Goal: Task Accomplishment & Management: Manage account settings

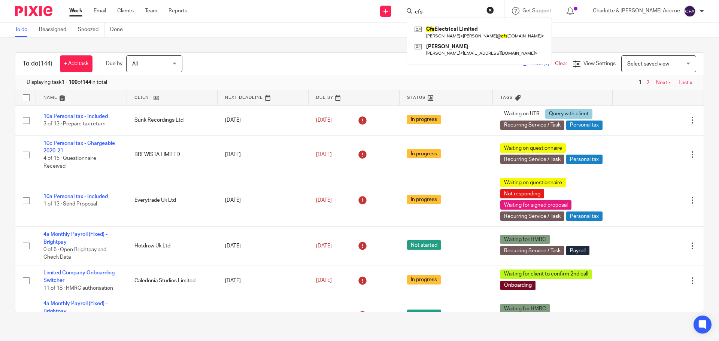
scroll to position [449, 0]
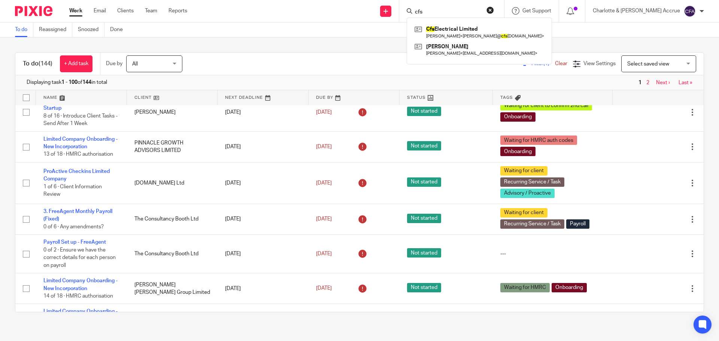
drag, startPoint x: 463, startPoint y: 9, endPoint x: 365, endPoint y: 1, distance: 98.4
click at [372, 2] on div "Send new email Create task Add client Request signature cfs Cfs Electrical Limi…" at bounding box center [458, 11] width 520 height 22
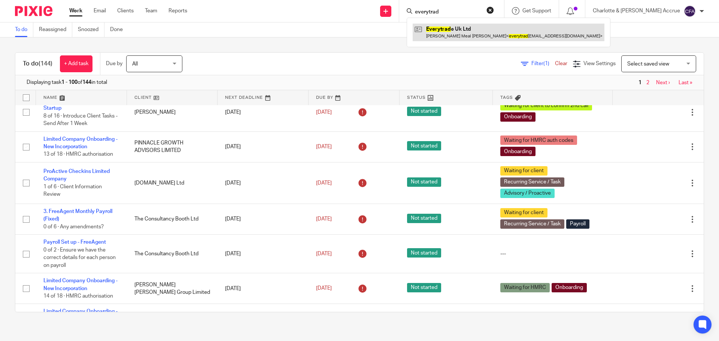
type input "everytrad"
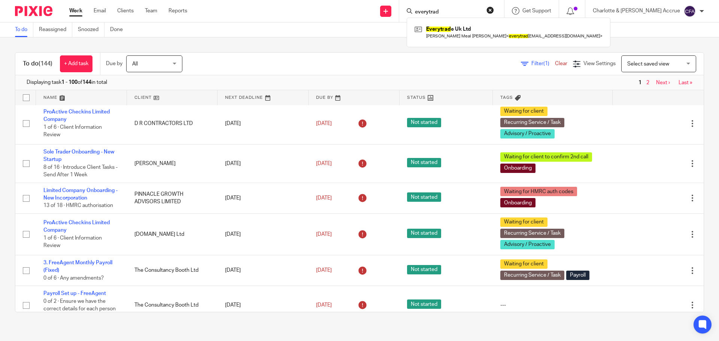
scroll to position [300, 0]
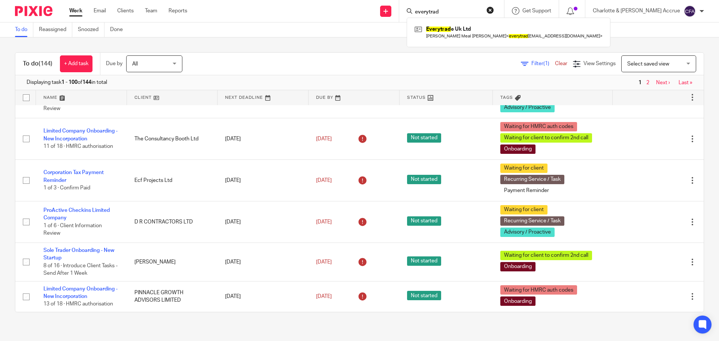
click at [256, 54] on div "To do (144) + Add task Due by All All Today Tomorrow This week Next week This m…" at bounding box center [359, 64] width 688 height 22
click at [469, 14] on input "Search" at bounding box center [447, 12] width 67 height 7
paste input "PORTOBELLO"
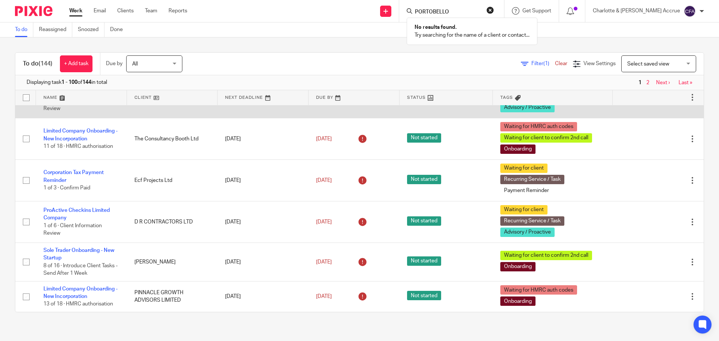
type input "PORTOBELLO"
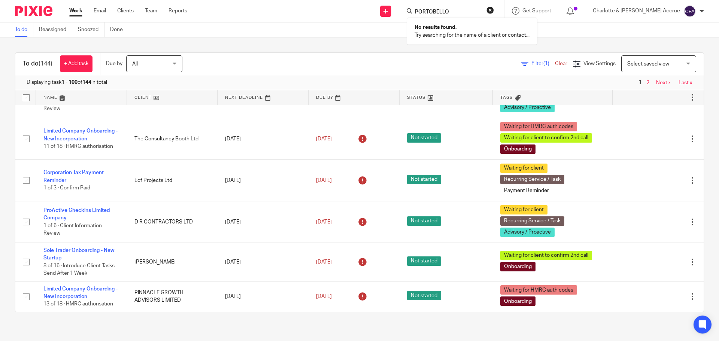
click at [356, 49] on div "To do (144) + Add task Due by All All Today Tomorrow This week Next week This m…" at bounding box center [359, 182] width 719 height 290
click at [453, 10] on input "Search" at bounding box center [447, 12] width 67 height 7
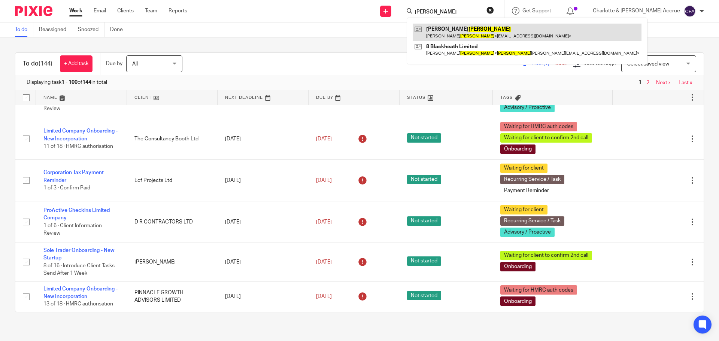
type input "lambert"
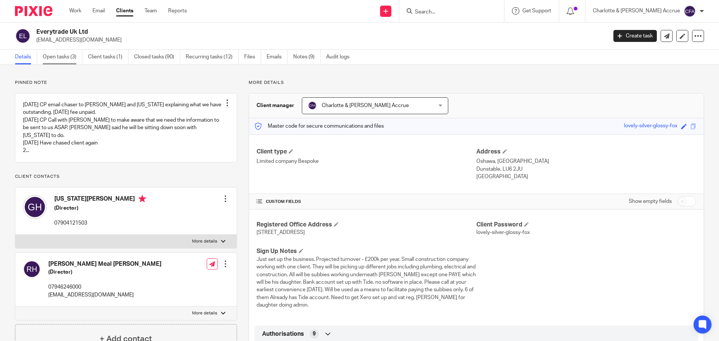
click at [52, 55] on link "Open tasks (3)" at bounding box center [63, 57] width 40 height 15
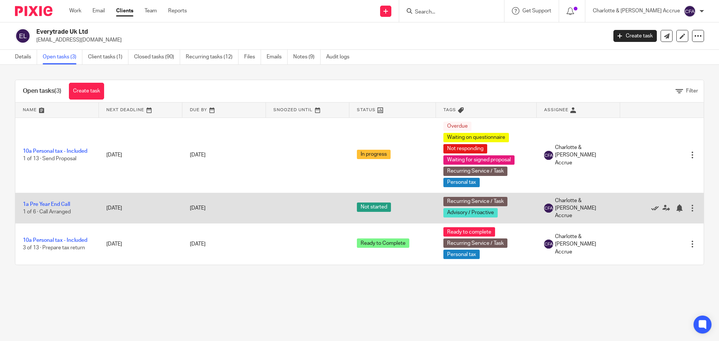
click at [651, 208] on icon at bounding box center [654, 207] width 7 height 7
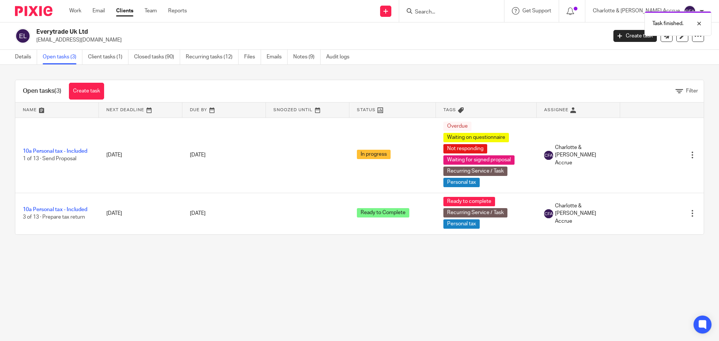
click at [203, 284] on main "Everytrade Uk Ltd everytradeuk@outlook.com Create task Update from Companies Ho…" at bounding box center [359, 170] width 719 height 341
click at [99, 63] on link "Client tasks (1)" at bounding box center [108, 57] width 40 height 15
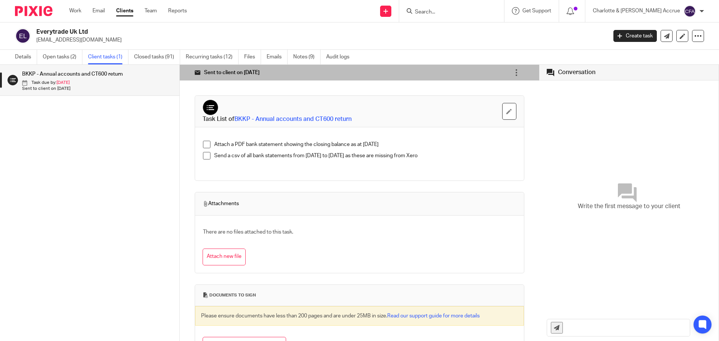
click at [97, 82] on p "Task due by: 31 Jul" at bounding box center [97, 83] width 150 height 6
click at [506, 113] on icon "button" at bounding box center [509, 112] width 6 height 6
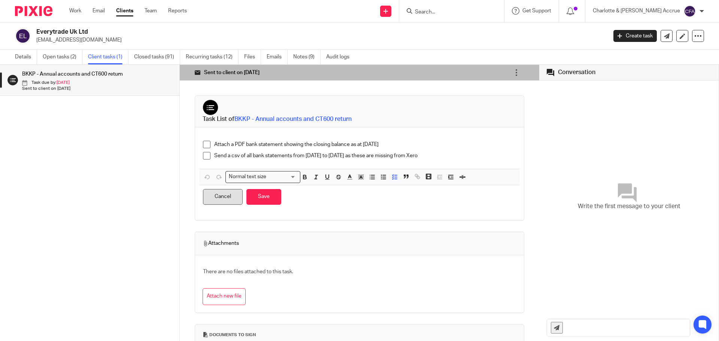
click at [221, 195] on button "Cancel" at bounding box center [223, 197] width 40 height 16
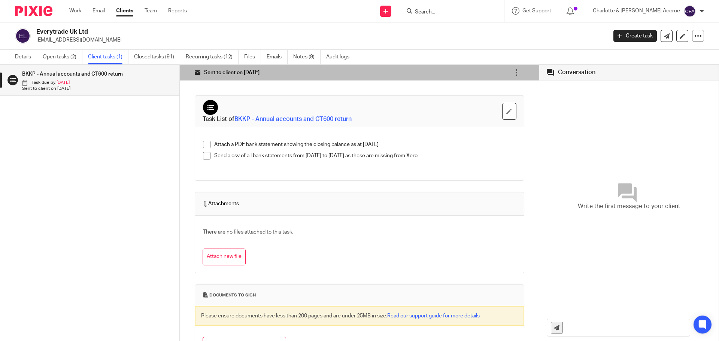
click at [203, 146] on span at bounding box center [206, 144] width 7 height 7
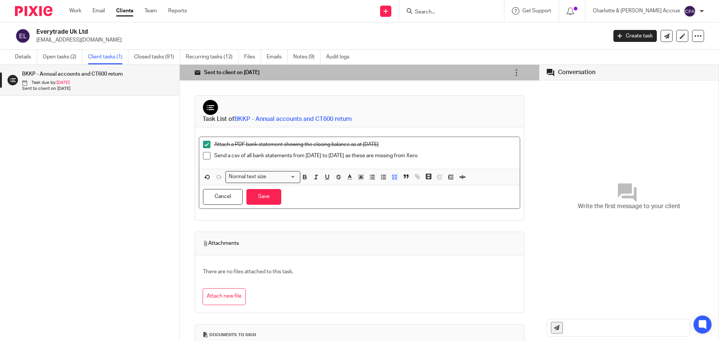
click at [203, 157] on span at bounding box center [206, 155] width 7 height 7
click at [251, 192] on button "Save" at bounding box center [263, 197] width 35 height 16
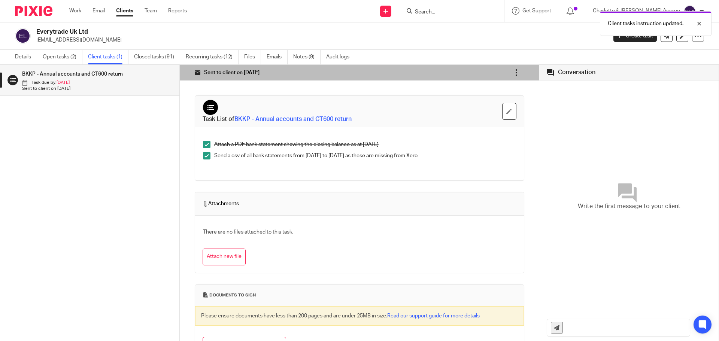
click at [513, 73] on icon at bounding box center [516, 72] width 7 height 7
click at [485, 124] on span "Mark as completed" at bounding box center [485, 126] width 45 height 7
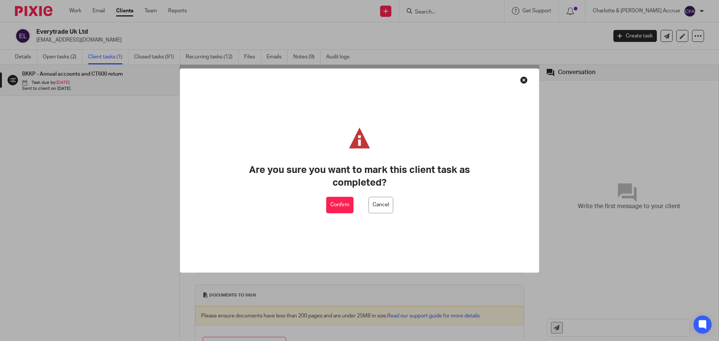
click at [340, 201] on button "Confirm" at bounding box center [339, 205] width 27 height 17
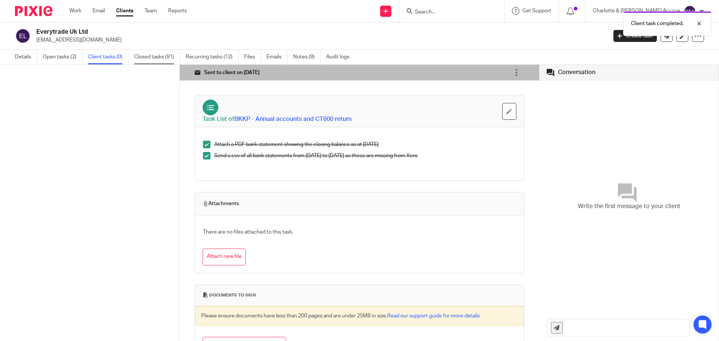
click at [148, 55] on link "Closed tasks (91)" at bounding box center [157, 57] width 46 height 15
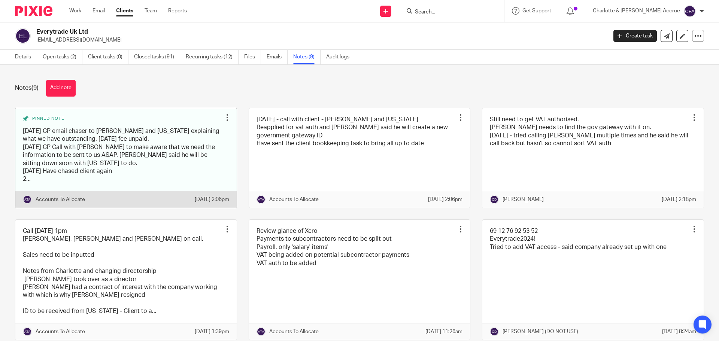
click at [29, 188] on link at bounding box center [125, 158] width 221 height 100
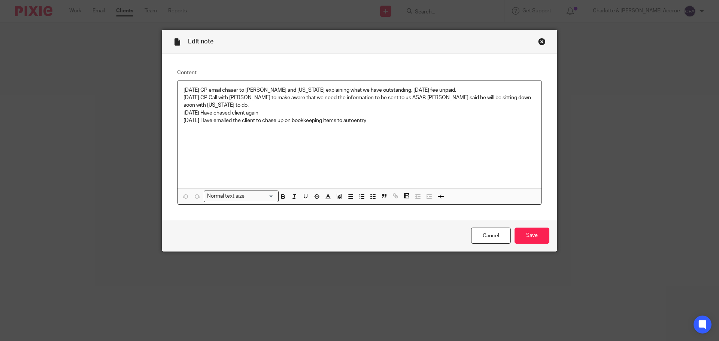
click at [537, 46] on div "Edit note" at bounding box center [359, 42] width 395 height 24
click at [538, 44] on div "Close this dialog window" at bounding box center [541, 41] width 7 height 7
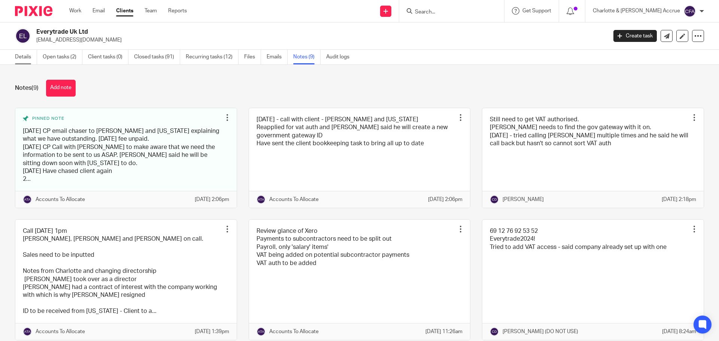
click at [23, 54] on link "Details" at bounding box center [26, 57] width 22 height 15
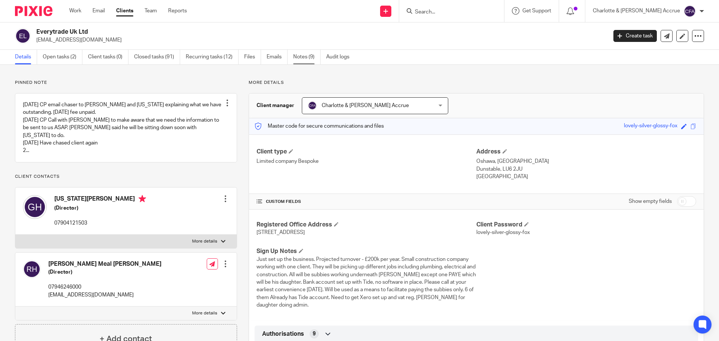
click at [302, 56] on link "Notes (9)" at bounding box center [306, 57] width 27 height 15
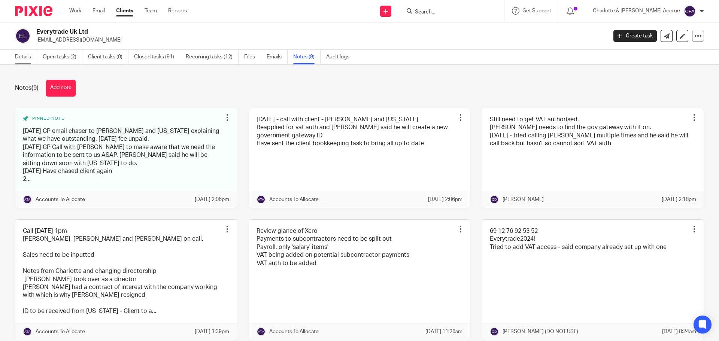
click at [25, 57] on link "Details" at bounding box center [26, 57] width 22 height 15
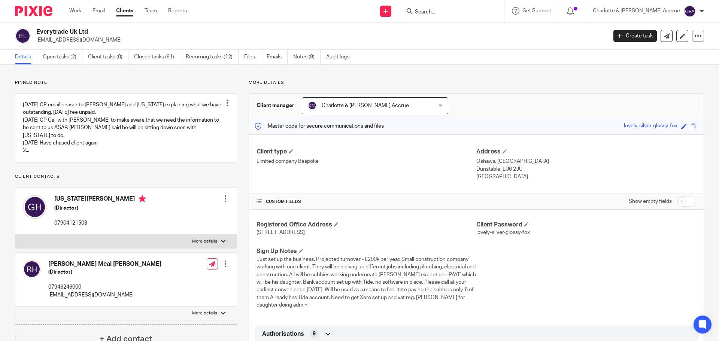
click at [443, 7] on div at bounding box center [450, 10] width 87 height 9
click at [450, 8] on form at bounding box center [454, 10] width 80 height 9
click at [455, 13] on input "Search" at bounding box center [447, 12] width 67 height 7
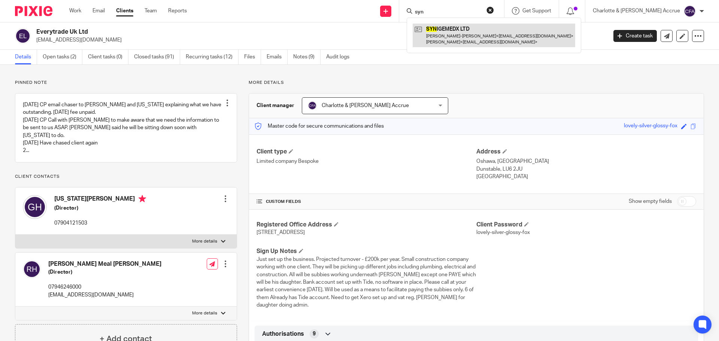
type input "syn"
click at [465, 29] on link at bounding box center [494, 35] width 162 height 23
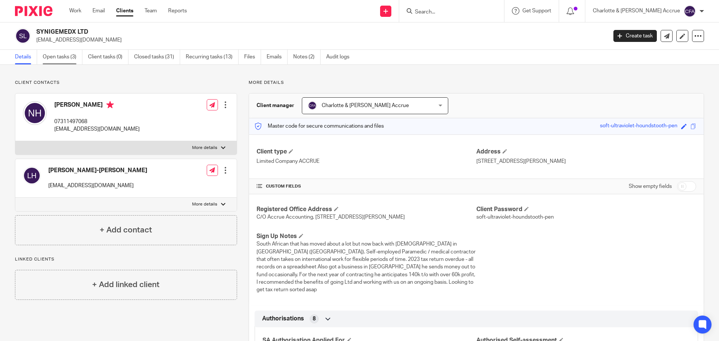
click at [64, 56] on link "Open tasks (3)" at bounding box center [63, 57] width 40 height 15
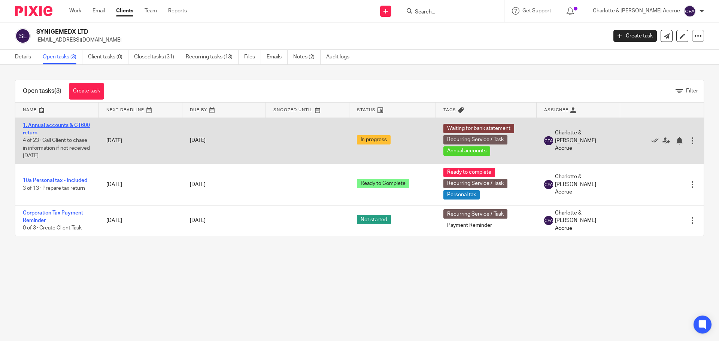
click at [61, 123] on link "1. Annual accounts & CT600 return" at bounding box center [56, 129] width 67 height 13
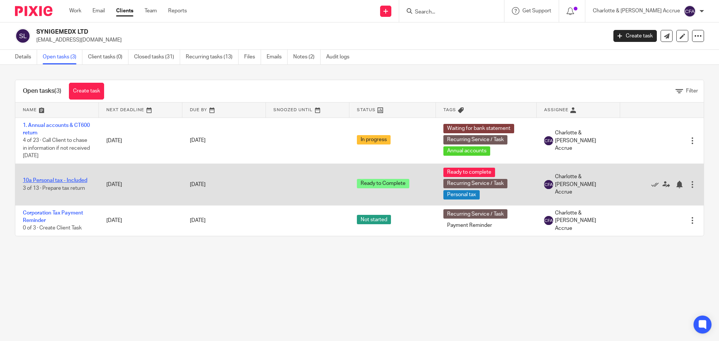
click at [52, 178] on link "10a Personal tax - Included" at bounding box center [55, 180] width 64 height 5
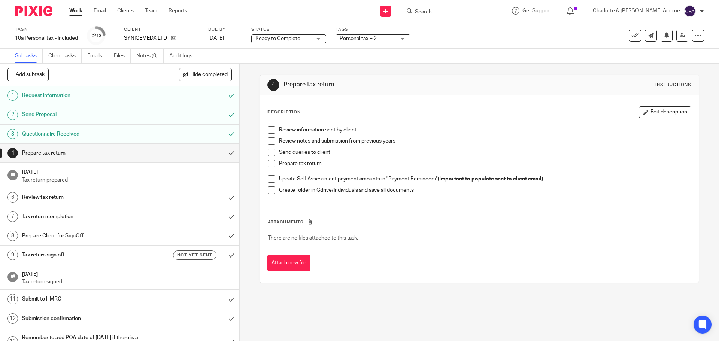
click at [363, 39] on span "Personal tax + 2" at bounding box center [358, 38] width 37 height 5
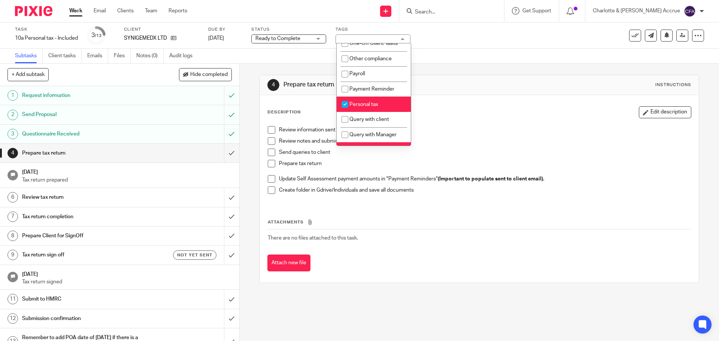
scroll to position [225, 0]
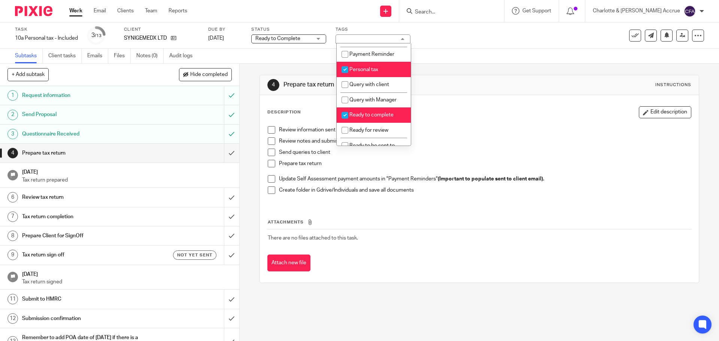
click at [374, 118] on li "Ready to complete" at bounding box center [374, 114] width 74 height 15
checkbox input "false"
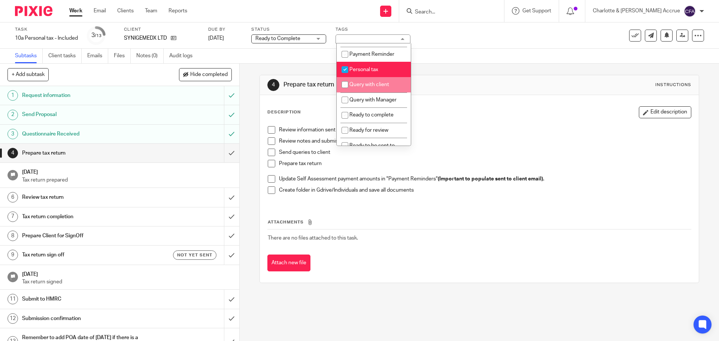
click at [373, 92] on li "Query with client" at bounding box center [374, 84] width 74 height 15
checkbox input "true"
click at [271, 34] on div "Status Ready to Complete Ready to Complete Not started In progress Ready to Com…" at bounding box center [288, 36] width 75 height 18
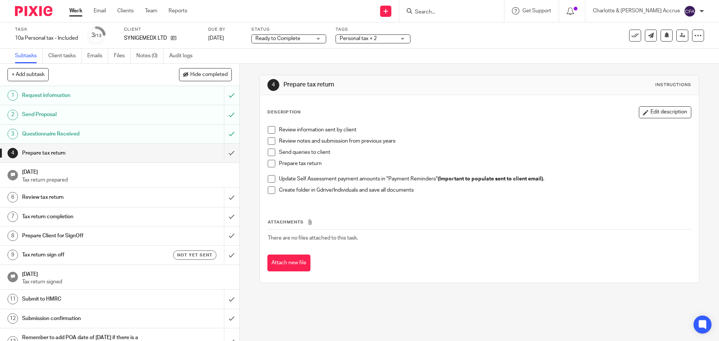
click at [276, 38] on span "Ready to Complete" at bounding box center [277, 38] width 45 height 5
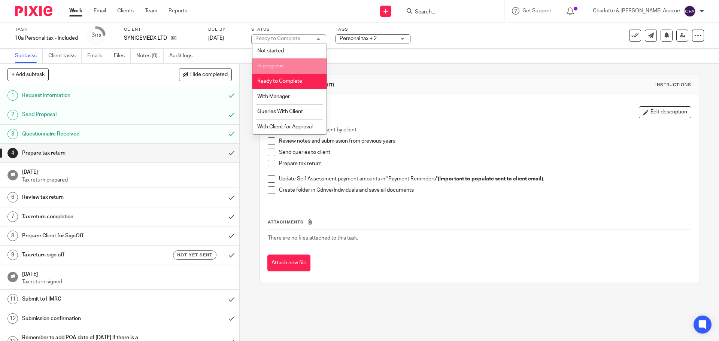
click at [281, 64] on span "In progress" at bounding box center [270, 65] width 26 height 5
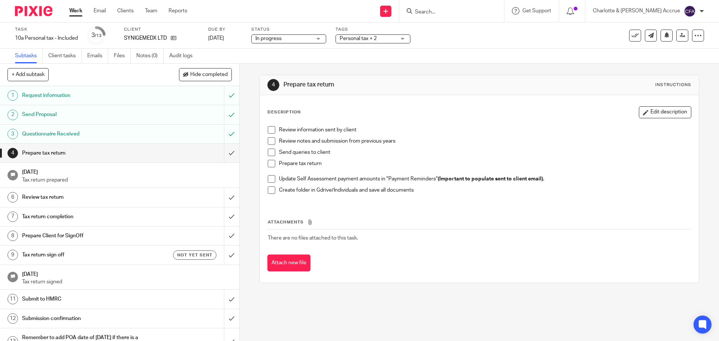
click at [295, 38] on span "In progress" at bounding box center [283, 39] width 56 height 8
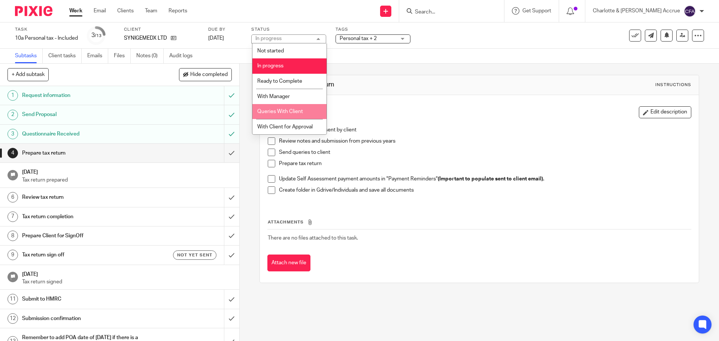
click at [278, 112] on span "Queries With Client" at bounding box center [280, 111] width 46 height 5
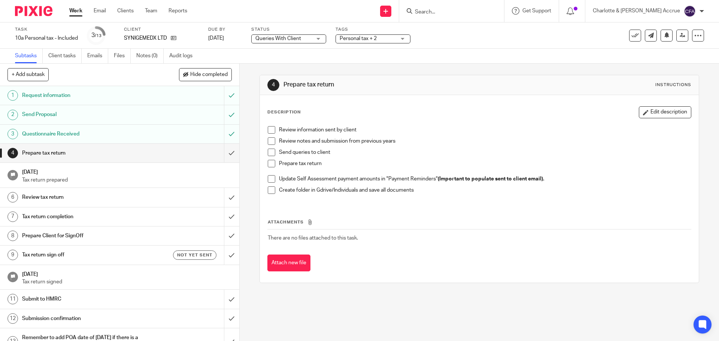
click at [256, 112] on div "4 Prepare tax return Instructions Description Edit description Review informati…" at bounding box center [479, 202] width 479 height 277
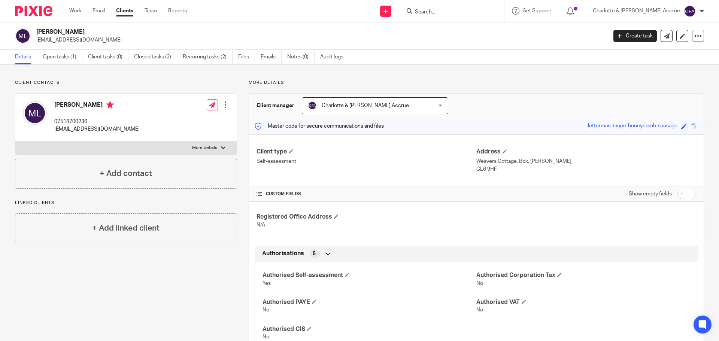
click at [449, 10] on input "Search" at bounding box center [447, 12] width 67 height 7
paste input "Usher"
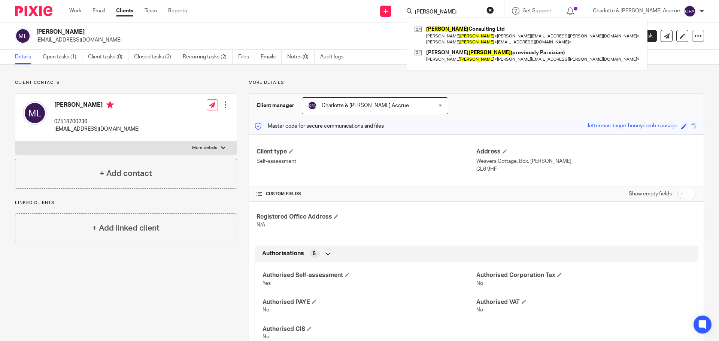
type input "Usher"
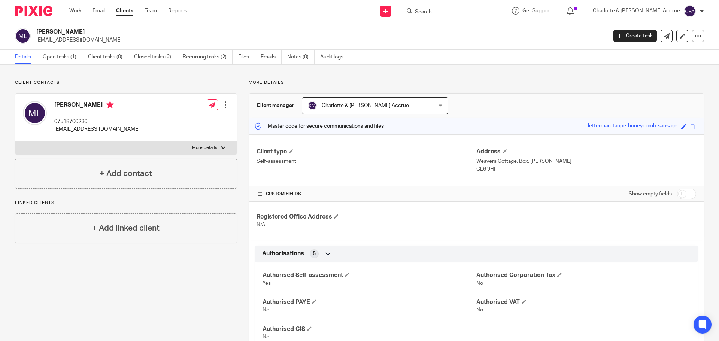
click at [470, 8] on form at bounding box center [454, 10] width 80 height 9
click at [451, 10] on input "Search" at bounding box center [447, 12] width 67 height 7
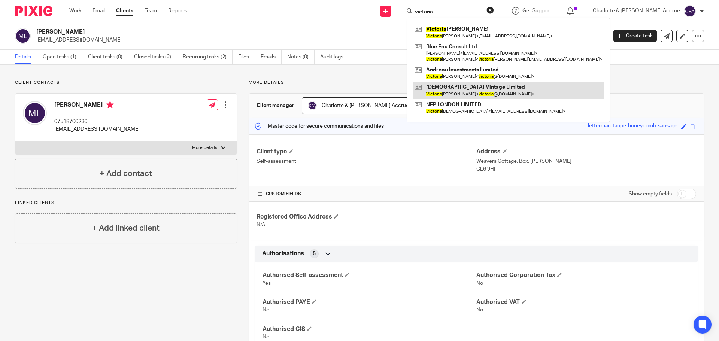
type input "victoria"
click at [474, 83] on link at bounding box center [508, 90] width 191 height 17
click at [473, 88] on link at bounding box center [508, 90] width 191 height 17
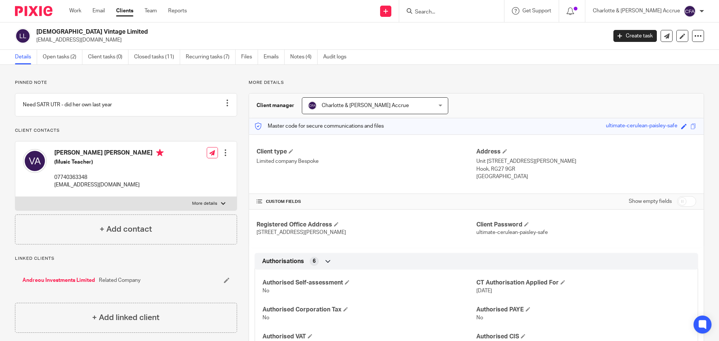
drag, startPoint x: 61, startPoint y: 54, endPoint x: 82, endPoint y: 67, distance: 24.3
click at [61, 54] on link "Open tasks (2)" at bounding box center [63, 57] width 40 height 15
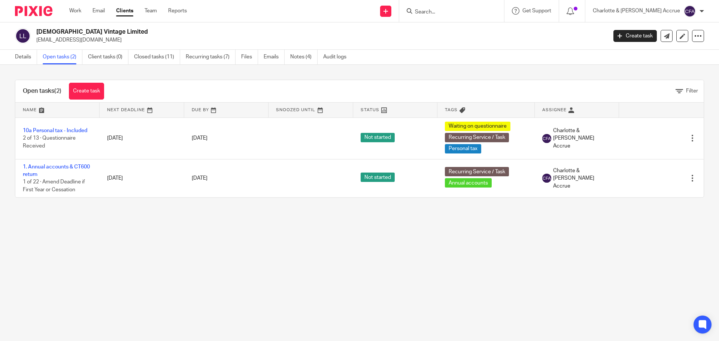
drag, startPoint x: 102, startPoint y: 39, endPoint x: 37, endPoint y: 41, distance: 65.2
click at [37, 41] on p "[EMAIL_ADDRESS][DOMAIN_NAME]" at bounding box center [319, 39] width 566 height 7
copy p "[EMAIL_ADDRESS][DOMAIN_NAME]"
click at [458, 14] on input "Search" at bounding box center [447, 12] width 67 height 7
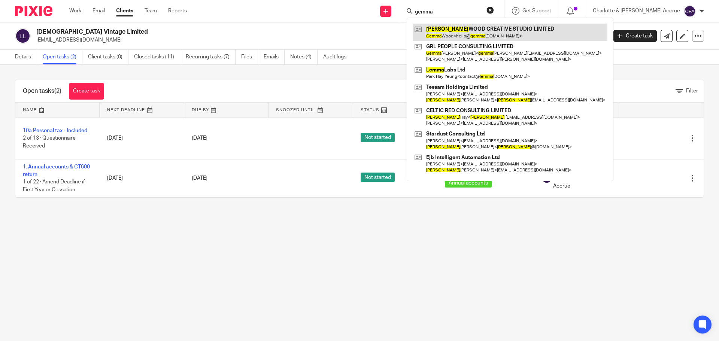
type input "gemma"
click at [496, 33] on link at bounding box center [510, 32] width 195 height 17
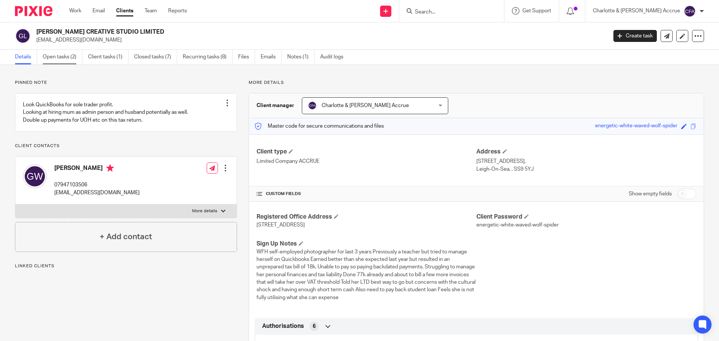
click at [60, 56] on link "Open tasks (2)" at bounding box center [63, 57] width 40 height 15
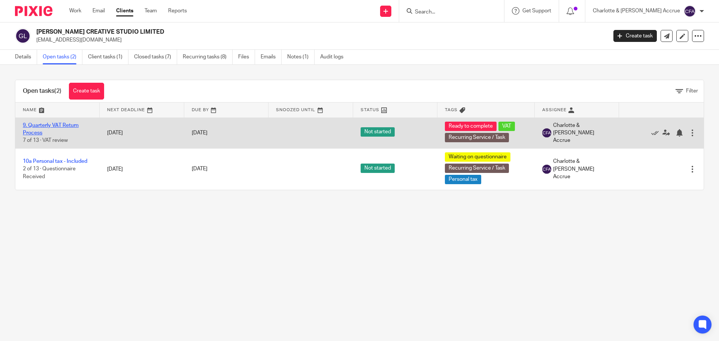
click at [52, 127] on link "9. Quarterly VAT Return Process" at bounding box center [51, 129] width 56 height 13
click at [40, 124] on link "9. Quarterly VAT Return Process" at bounding box center [51, 129] width 56 height 13
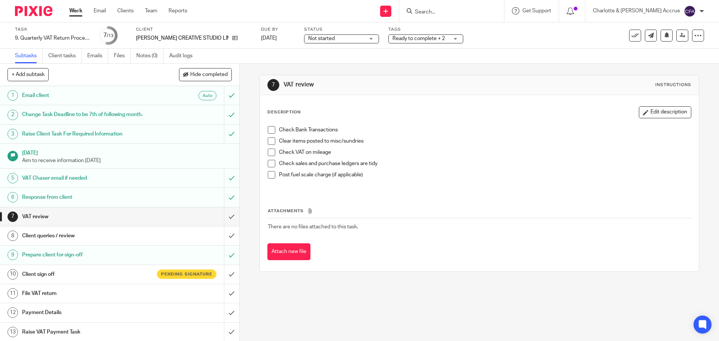
scroll to position [1, 0]
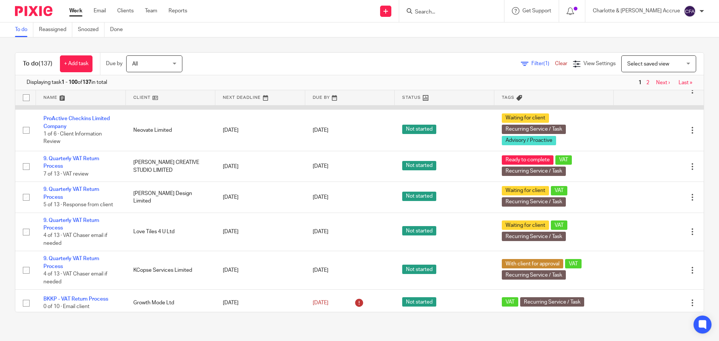
scroll to position [1385, 0]
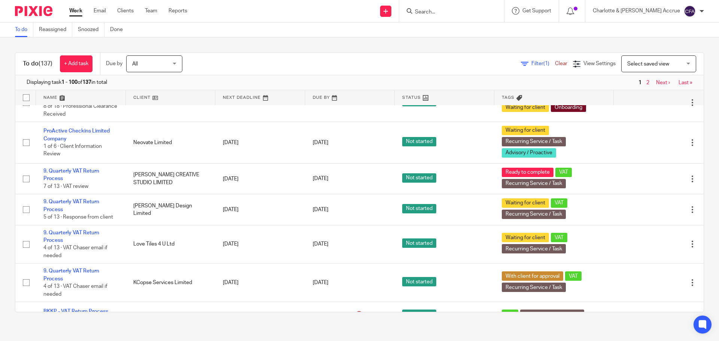
drag, startPoint x: 468, startPoint y: 16, endPoint x: 468, endPoint y: 12, distance: 4.1
click at [468, 16] on div at bounding box center [451, 11] width 105 height 22
click at [464, 8] on form at bounding box center [454, 10] width 80 height 9
click at [460, 12] on input "Search" at bounding box center [447, 12] width 67 height 7
type input "o"
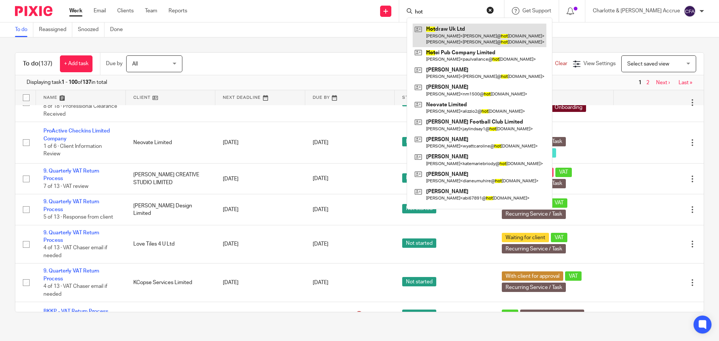
type input "hot"
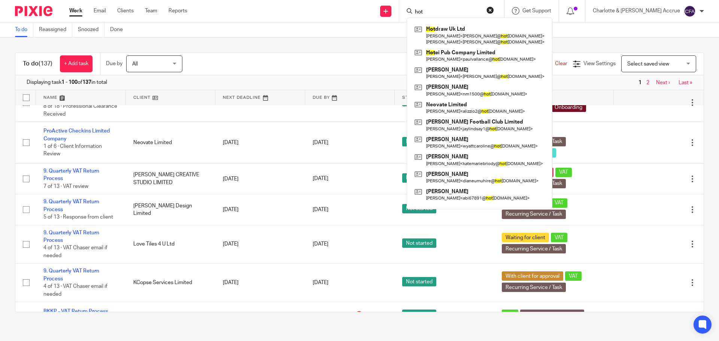
click at [230, 49] on div "To do (137) + Add task Due by All All Today Tomorrow This week Next week This m…" at bounding box center [359, 182] width 719 height 290
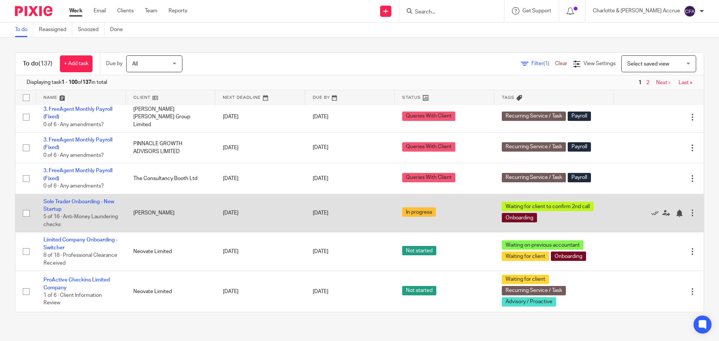
scroll to position [1236, 0]
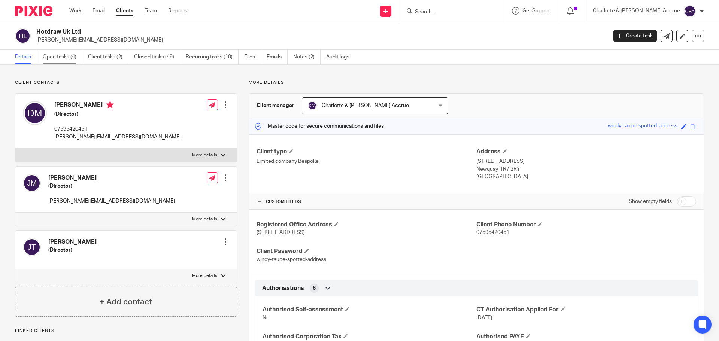
click at [62, 59] on link "Open tasks (4)" at bounding box center [63, 57] width 40 height 15
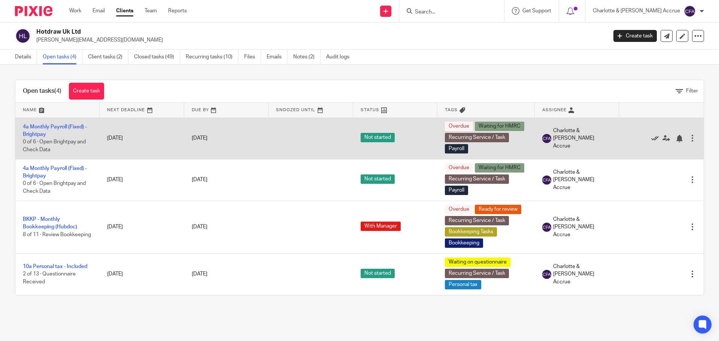
click at [651, 138] on icon at bounding box center [654, 138] width 7 height 7
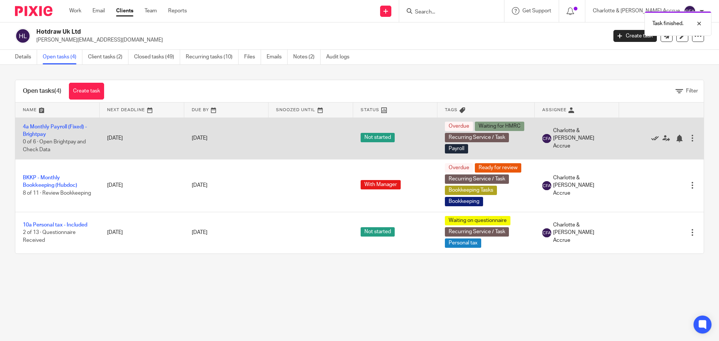
click at [651, 138] on icon at bounding box center [654, 138] width 7 height 7
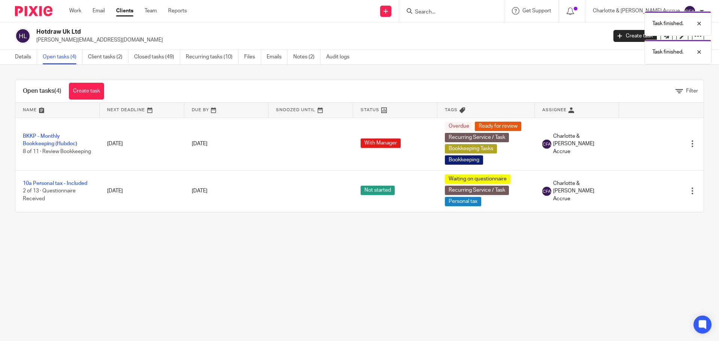
click at [222, 268] on main "Hotdraw Uk Ltd [PERSON_NAME][EMAIL_ADDRESS][DOMAIN_NAME] Create task Update fro…" at bounding box center [359, 170] width 719 height 341
click at [25, 56] on link "Details" at bounding box center [26, 57] width 22 height 15
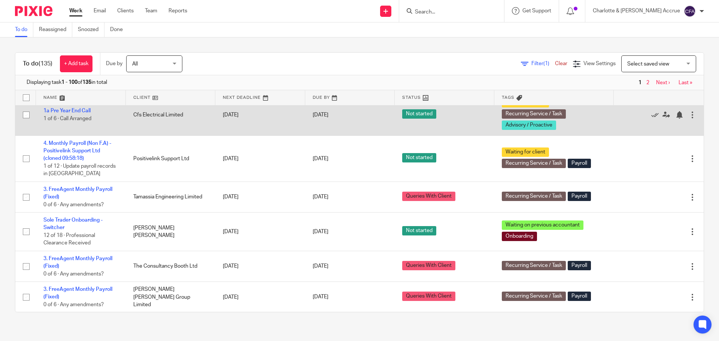
scroll to position [899, 0]
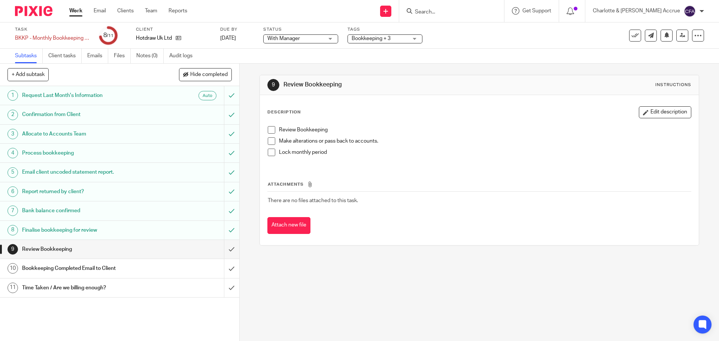
click at [449, 13] on input "Search" at bounding box center [447, 12] width 67 height 7
type input "gemma"
click button "submit" at bounding box center [0, 0] width 0 height 0
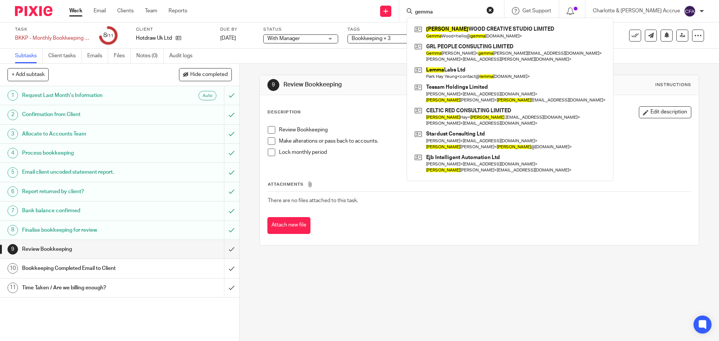
click at [241, 100] on div "9 Review Bookkeeping Instructions Description Edit description Review Bookkeepi…" at bounding box center [479, 202] width 479 height 277
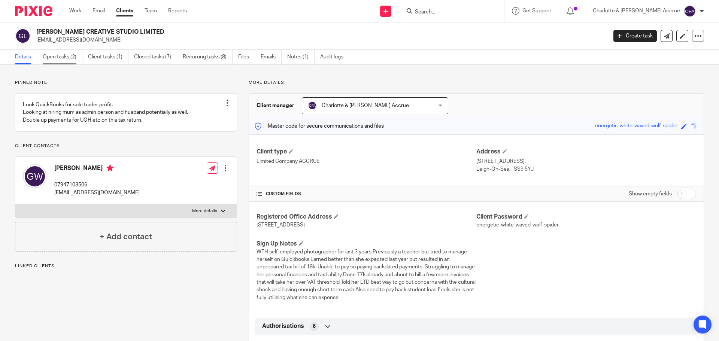
click at [66, 53] on link "Open tasks (2)" at bounding box center [63, 57] width 40 height 15
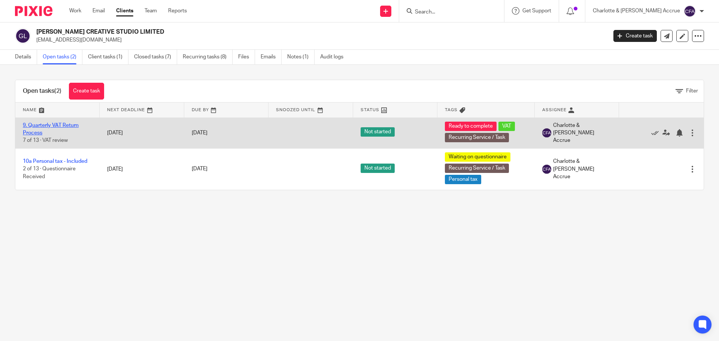
click at [67, 124] on link "9. Quarterly VAT Return Process" at bounding box center [51, 129] width 56 height 13
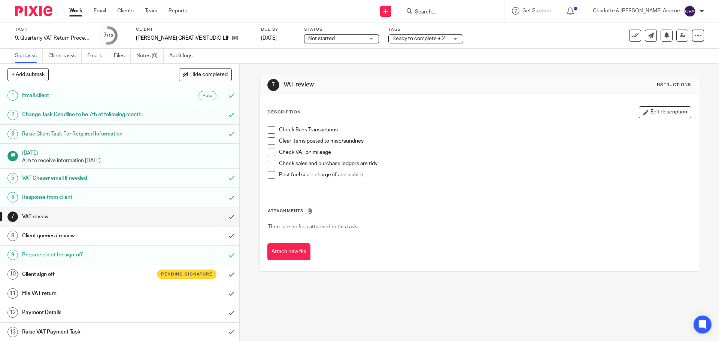
click at [55, 273] on h1 "Client sign off" at bounding box center [87, 274] width 130 height 11
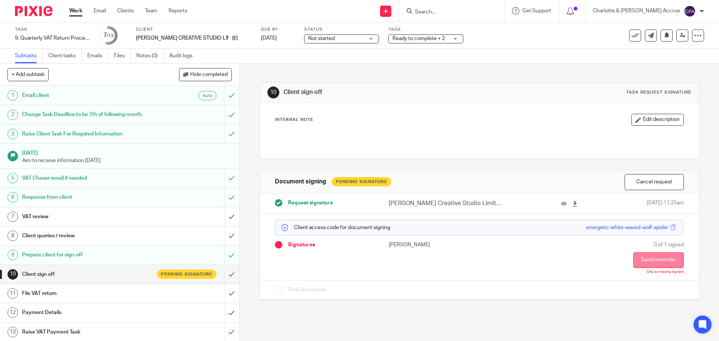
click at [633, 259] on button "Send reminder" at bounding box center [658, 260] width 51 height 16
click at [247, 95] on div "10 Client sign off Task request signature Internal Note Edit description Docume…" at bounding box center [479, 202] width 479 height 277
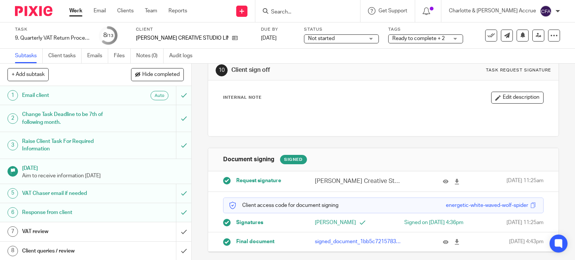
click at [334, 241] on p "signed_document_1bb5c72157834a3a99885cc1351bd9f7.pdf" at bounding box center [358, 241] width 87 height 7
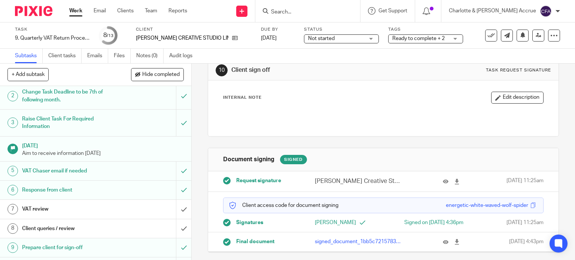
scroll to position [96, 0]
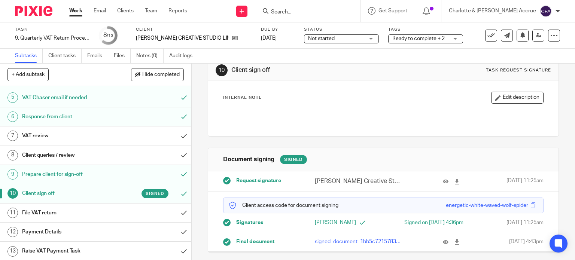
click at [61, 192] on h1 "Client sign off" at bounding box center [71, 193] width 98 height 11
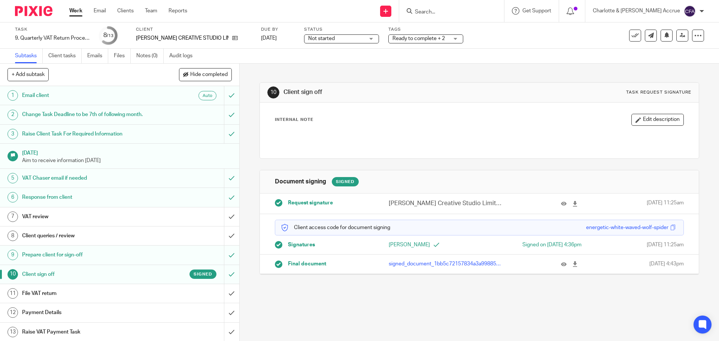
click at [246, 82] on div "10 Client sign off Task request signature Internal Note Edit description Docume…" at bounding box center [479, 202] width 479 height 277
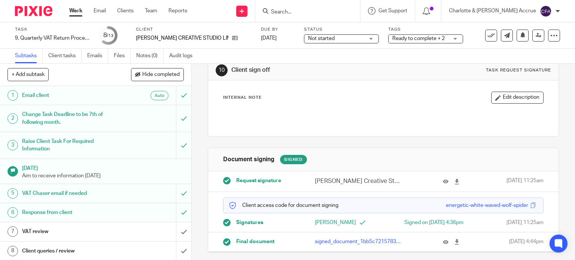
scroll to position [28, 0]
click at [256, 177] on span "Request signature" at bounding box center [258, 180] width 45 height 7
click at [344, 177] on p "[PERSON_NAME] Creative Studio Limited VAT Return [DATE] - [DATE].pdf" at bounding box center [358, 181] width 87 height 9
click at [443, 179] on icon at bounding box center [446, 182] width 6 height 6
